Goal: Transaction & Acquisition: Book appointment/travel/reservation

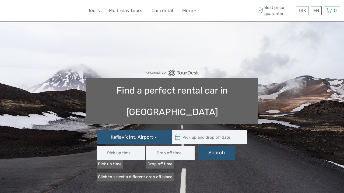
type input "[DATE] - [DATE]"
type input "15:00"
type input "07:00"
type input "[DATE] - [DATE]"
type input "15:00"
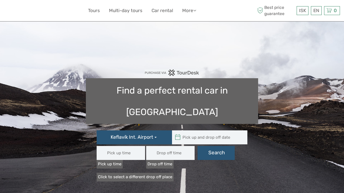
type input "07:00"
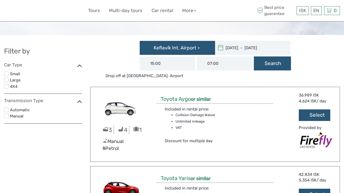
type input "[DATE]"
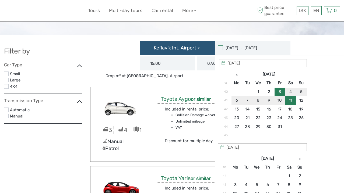
click at [236, 48] on input "[DATE] - [DATE]" at bounding box center [251, 48] width 73 height 14
type input "[DATE]"
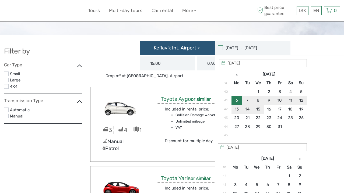
type input "[DATE]"
type input "[DATE] - [DATE]"
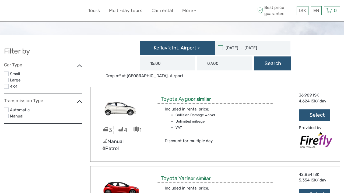
click at [178, 65] on input "15:00" at bounding box center [167, 64] width 55 height 14
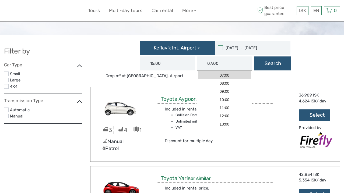
click at [236, 65] on input "07:00" at bounding box center [224, 64] width 55 height 14
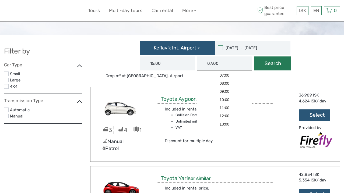
click at [270, 62] on button "Search" at bounding box center [272, 64] width 37 height 14
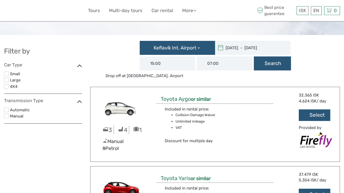
click at [6, 115] on label at bounding box center [6, 116] width 5 height 5
click at [0, 0] on input "checkbox" at bounding box center [0, 0] width 0 height 0
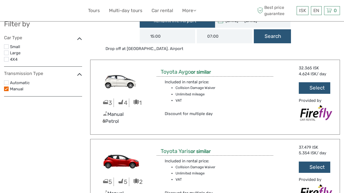
scroll to position [21, 0]
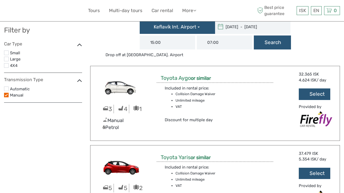
click at [79, 45] on icon at bounding box center [79, 45] width 5 height 8
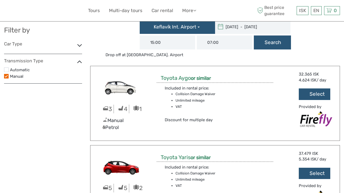
click at [79, 45] on icon at bounding box center [79, 45] width 5 height 8
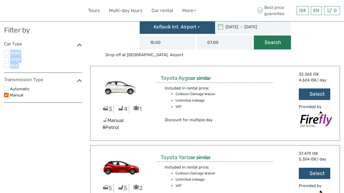
click at [277, 43] on button "Search" at bounding box center [272, 43] width 37 height 14
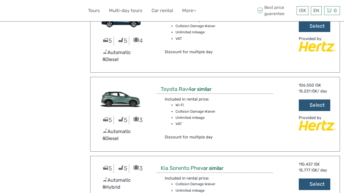
scroll to position [2258, 0]
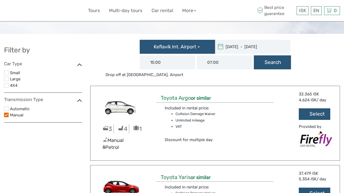
scroll to position [0, 0]
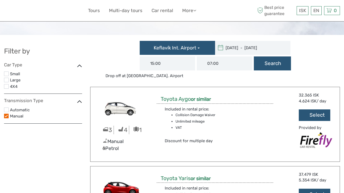
click at [58, 109] on label "Automatic" at bounding box center [46, 110] width 72 height 7
click at [0, 0] on input "checkbox" at bounding box center [0, 0] width 0 height 0
click at [7, 109] on label at bounding box center [6, 110] width 5 height 5
click at [0, 0] on input "checkbox" at bounding box center [0, 0] width 0 height 0
click at [277, 68] on button "Search" at bounding box center [272, 64] width 37 height 14
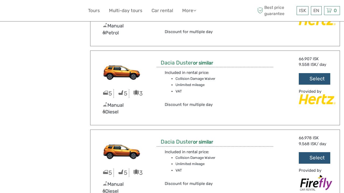
scroll to position [1540, 0]
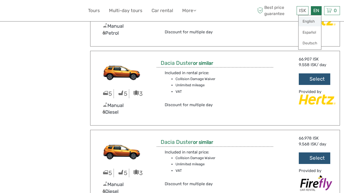
click at [311, 20] on link "English" at bounding box center [309, 22] width 23 height 10
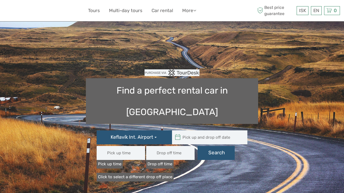
type input "[DATE] - [DATE]"
type input "15:00"
type input "07:00"
type input "[DATE] - [DATE]"
type input "15:00"
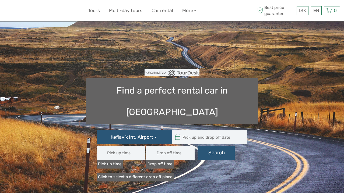
type input "07:00"
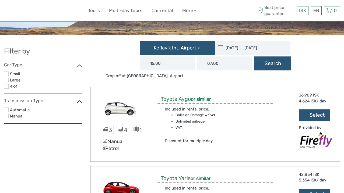
click at [16, 116] on label "Manual" at bounding box center [46, 116] width 72 height 7
click at [0, 0] on input "checkbox" at bounding box center [0, 0] width 0 height 0
click at [7, 79] on label at bounding box center [6, 80] width 5 height 5
click at [0, 0] on input "checkbox" at bounding box center [0, 0] width 0 height 0
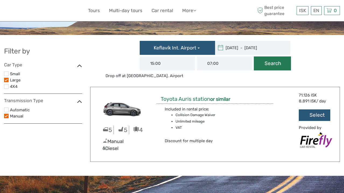
click at [269, 66] on button "Search" at bounding box center [272, 64] width 37 height 14
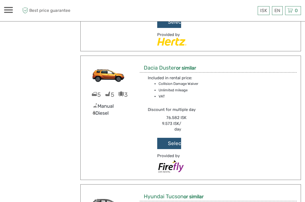
scroll to position [2776, 0]
click at [225, 144] on div "5 5 3 Manual Diesel Dacia Duster or similar Included in rental price: Collision…" at bounding box center [190, 117] width 221 height 125
click at [168, 146] on button "Select" at bounding box center [169, 144] width 24 height 12
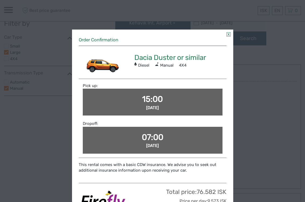
scroll to position [0, 0]
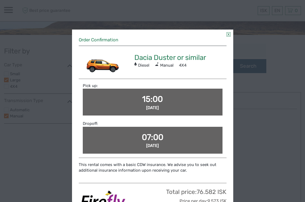
click at [228, 36] on link at bounding box center [229, 34] width 4 height 4
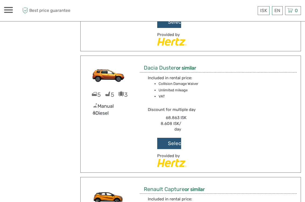
scroll to position [1906, 0]
